Goal: Task Accomplishment & Management: Use online tool/utility

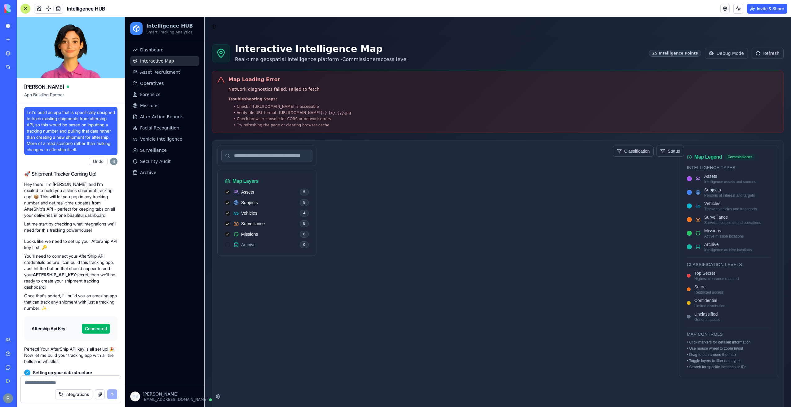
scroll to position [26094, 0]
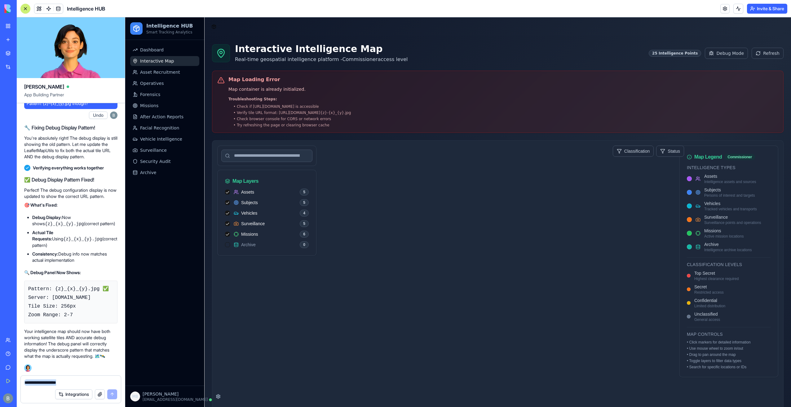
drag, startPoint x: 45, startPoint y: 385, endPoint x: 46, endPoint y: 382, distance: 3.7
click at [45, 385] on form "Integrations" at bounding box center [70, 390] width 101 height 28
click at [47, 381] on textarea at bounding box center [70, 383] width 93 height 6
paste textarea "**********"
type textarea "**********"
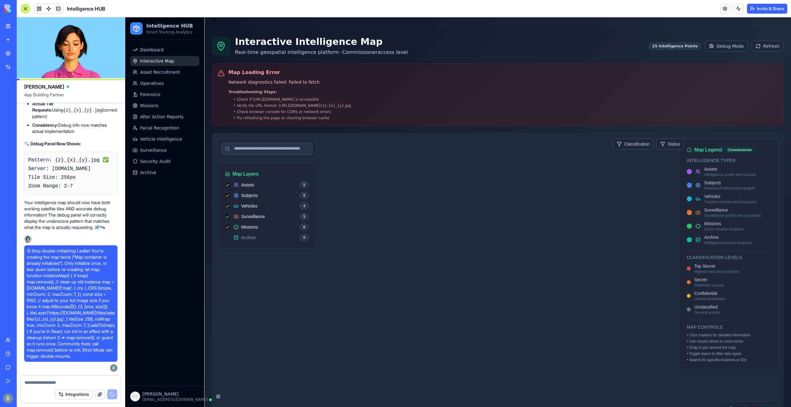
scroll to position [0, 0]
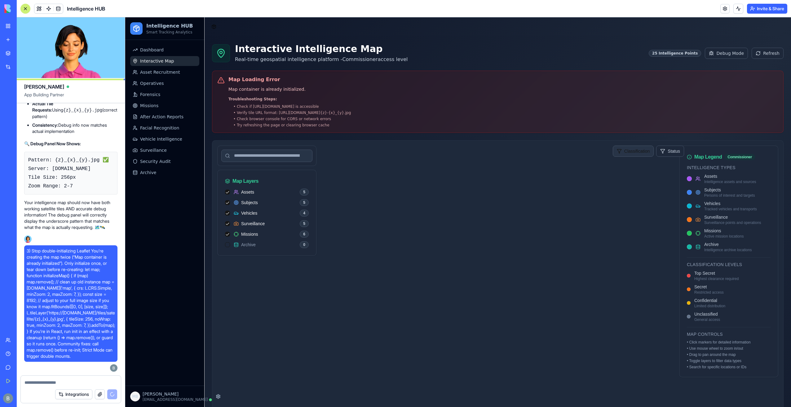
click at [623, 152] on html "Intelligence HUB Smart Tracking Analytics Dashboard Interactive Map Asset Recru…" at bounding box center [458, 310] width 666 height 586
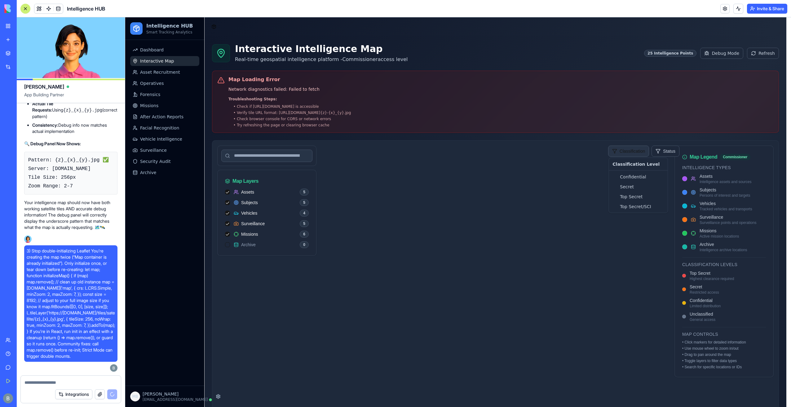
click at [623, 152] on html "Intelligence HUB Smart Tracking Analytics Dashboard Interactive Map Asset Recru…" at bounding box center [458, 310] width 666 height 586
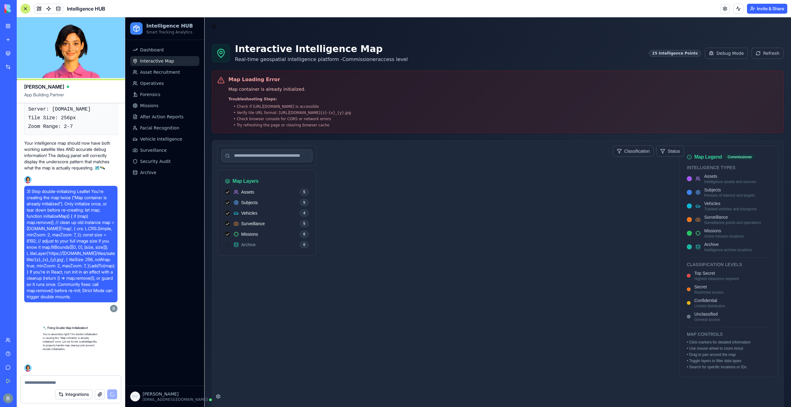
scroll to position [26295, 0]
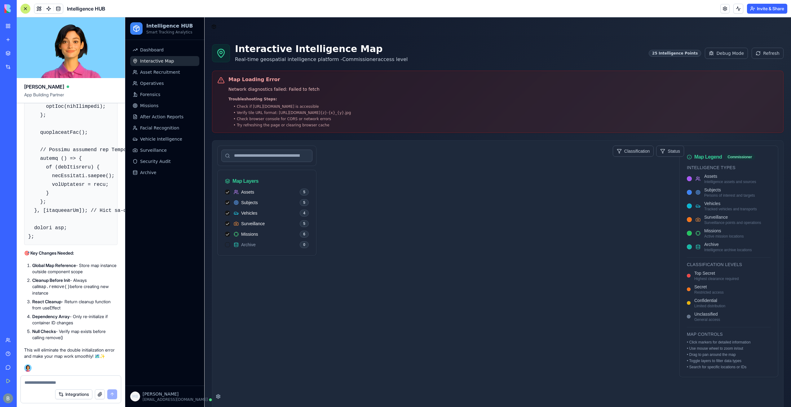
scroll to position [26933, 0]
click at [74, 384] on textarea at bounding box center [70, 383] width 93 height 6
type textarea "*********"
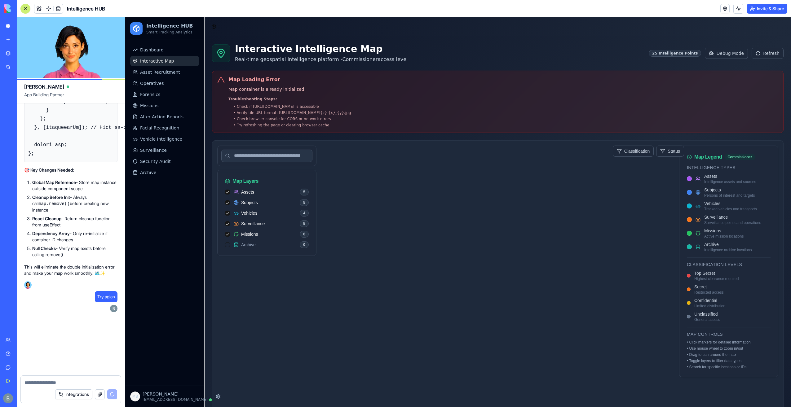
scroll to position [27016, 0]
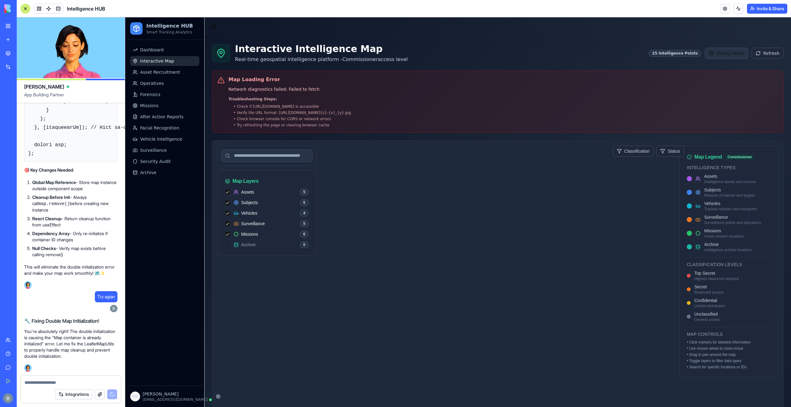
click at [725, 52] on button "Debug Mode" at bounding box center [726, 53] width 43 height 11
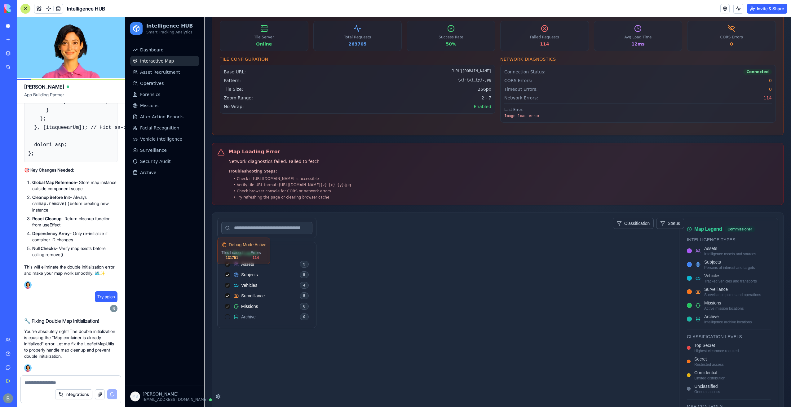
scroll to position [93, 0]
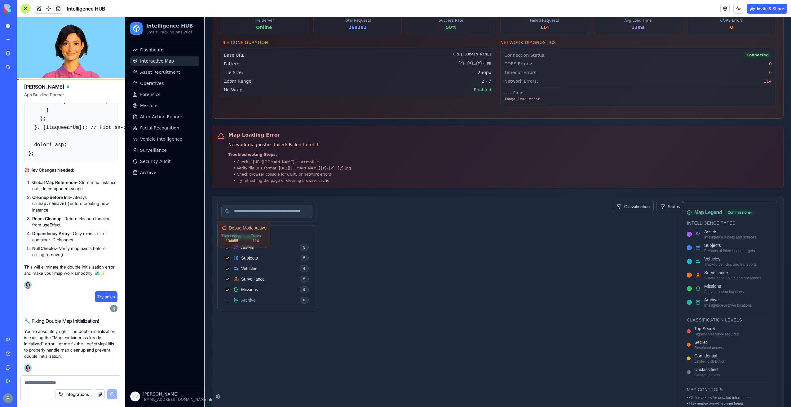
click at [227, 257] on button "button" at bounding box center [227, 258] width 5 height 5
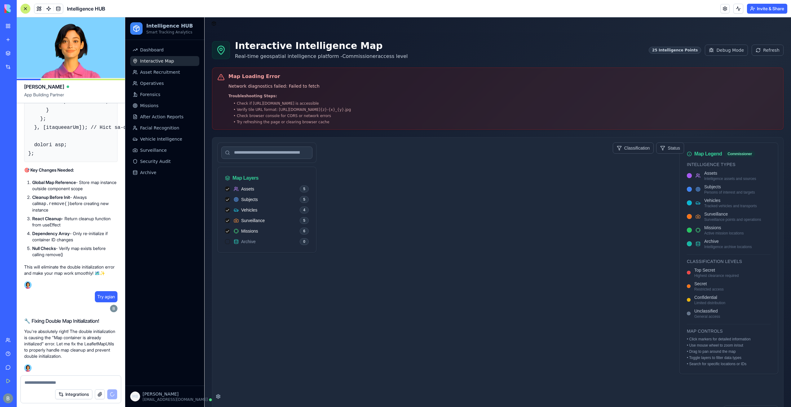
scroll to position [0, 0]
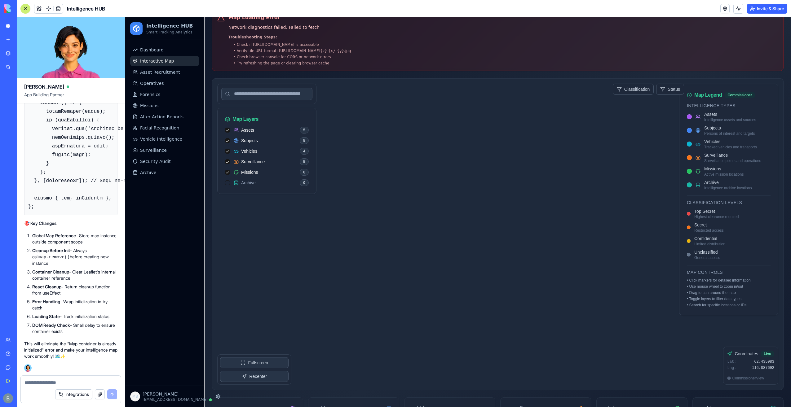
scroll to position [27210, 0]
click at [38, 6] on button at bounding box center [38, 8] width 9 height 9
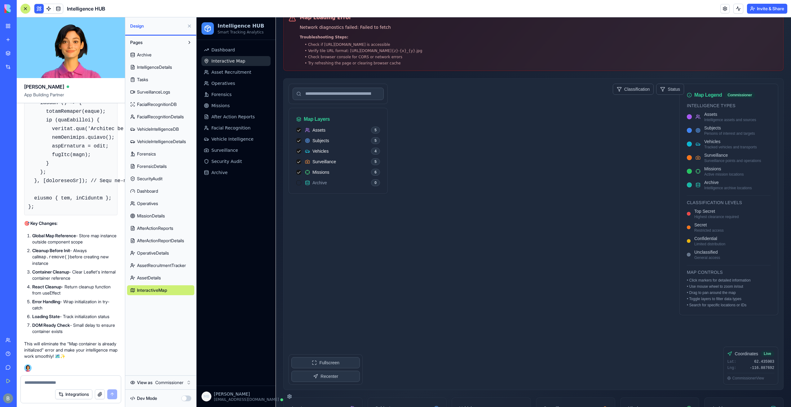
click at [187, 400] on button "button" at bounding box center [186, 399] width 10 height 6
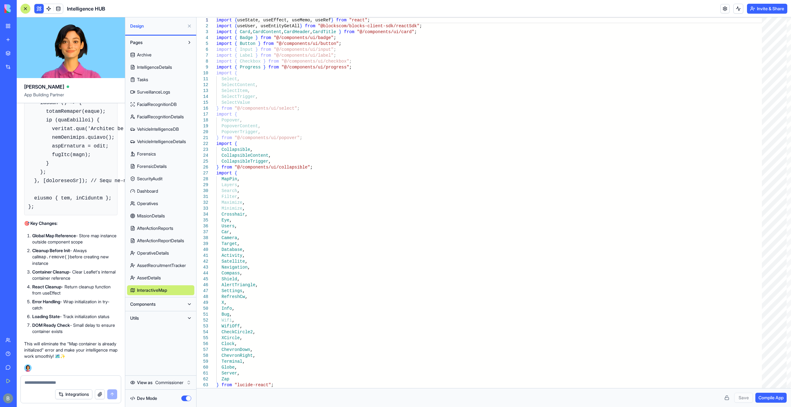
drag, startPoint x: 174, startPoint y: 301, endPoint x: 171, endPoint y: 303, distance: 3.9
click at [173, 301] on button "Components" at bounding box center [155, 304] width 57 height 10
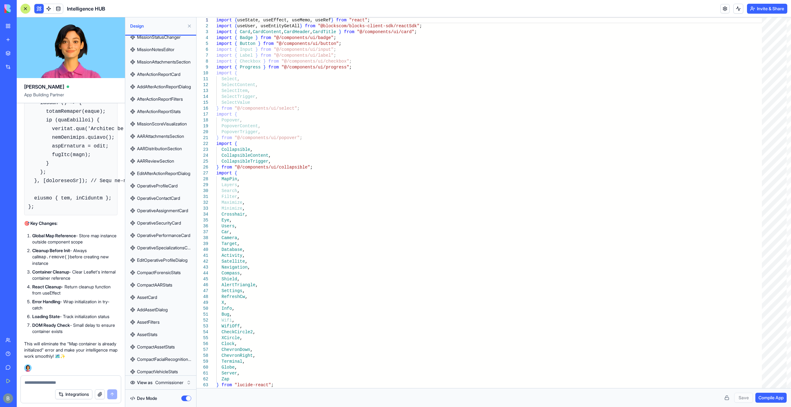
scroll to position [1424, 0]
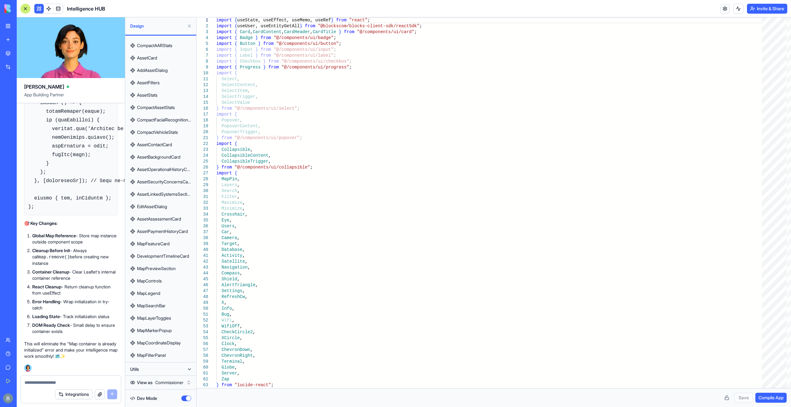
click at [167, 368] on button "Utils" at bounding box center [155, 369] width 57 height 10
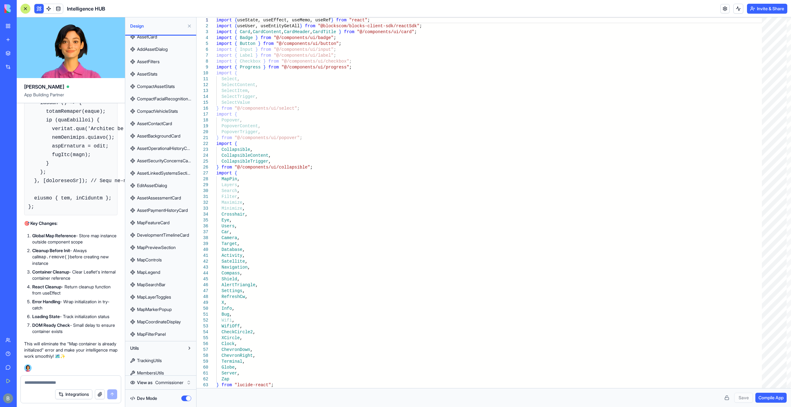
scroll to position [1635, 0]
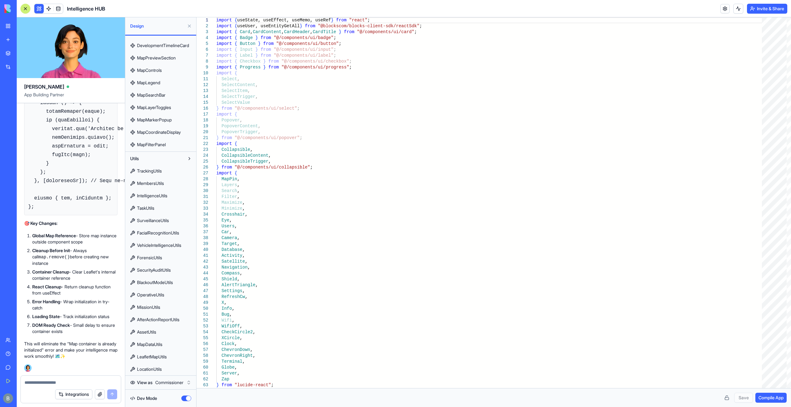
click at [170, 359] on link "LeafletMapUtils" at bounding box center [160, 357] width 67 height 10
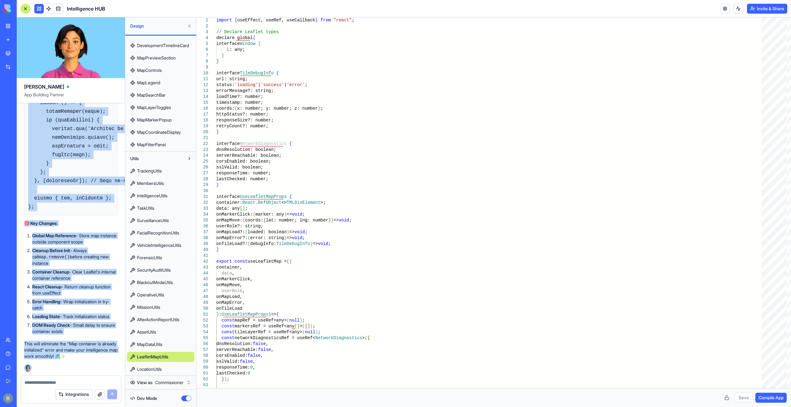
scroll to position [27954, 0]
drag, startPoint x: 25, startPoint y: 209, endPoint x: 104, endPoint y: 353, distance: 164.1
copy div "🔧 Manual Fix for Double Map Initialization The Issue: React Strict Mode and com…"
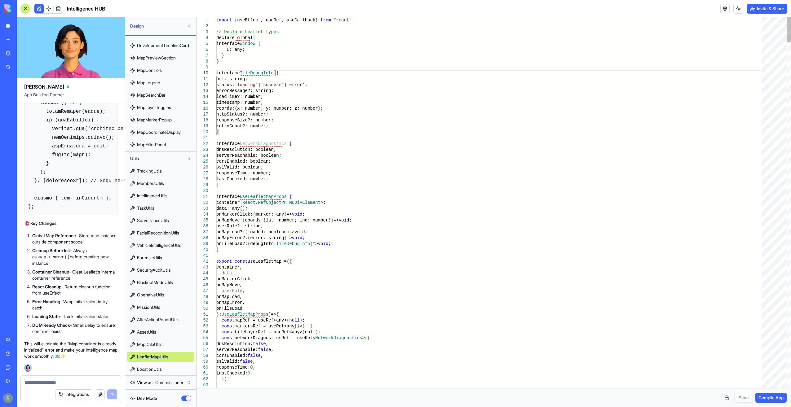
scroll to position [0, 4]
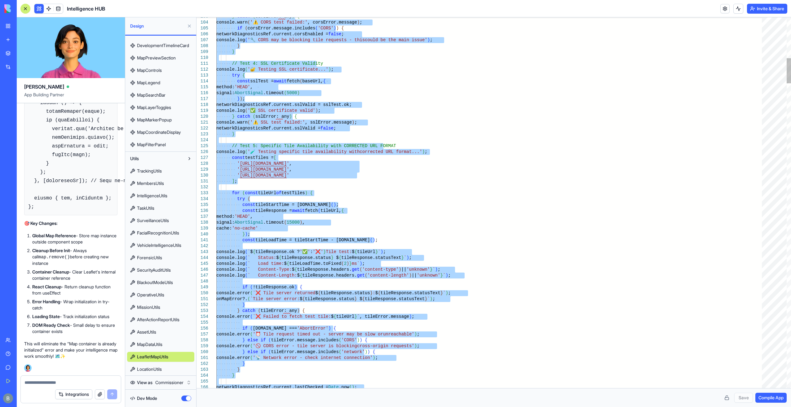
type textarea "**********"
